Goal: Transaction & Acquisition: Book appointment/travel/reservation

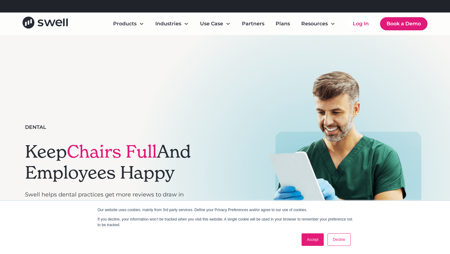
click at [310, 241] on link "Accept" at bounding box center [312, 239] width 22 height 12
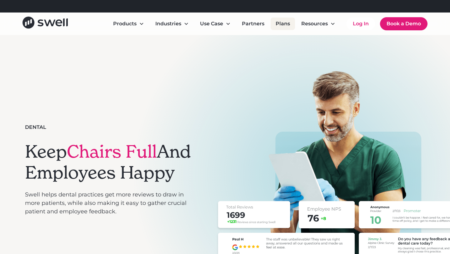
click at [284, 22] on link "Plans" at bounding box center [282, 23] width 24 height 12
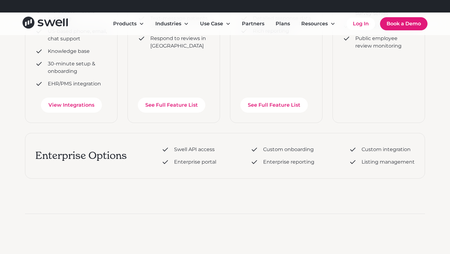
scroll to position [274, 0]
click at [398, 24] on link "Book a Demo" at bounding box center [403, 23] width 47 height 13
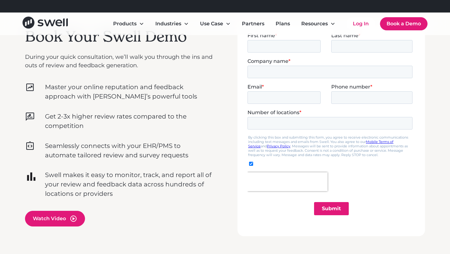
scroll to position [205, 0]
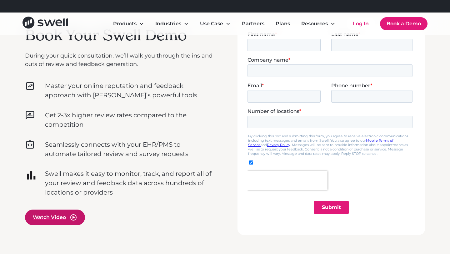
click at [35, 220] on div "Watch Video" at bounding box center [49, 216] width 33 height 7
